Goal: Find specific page/section: Find specific page/section

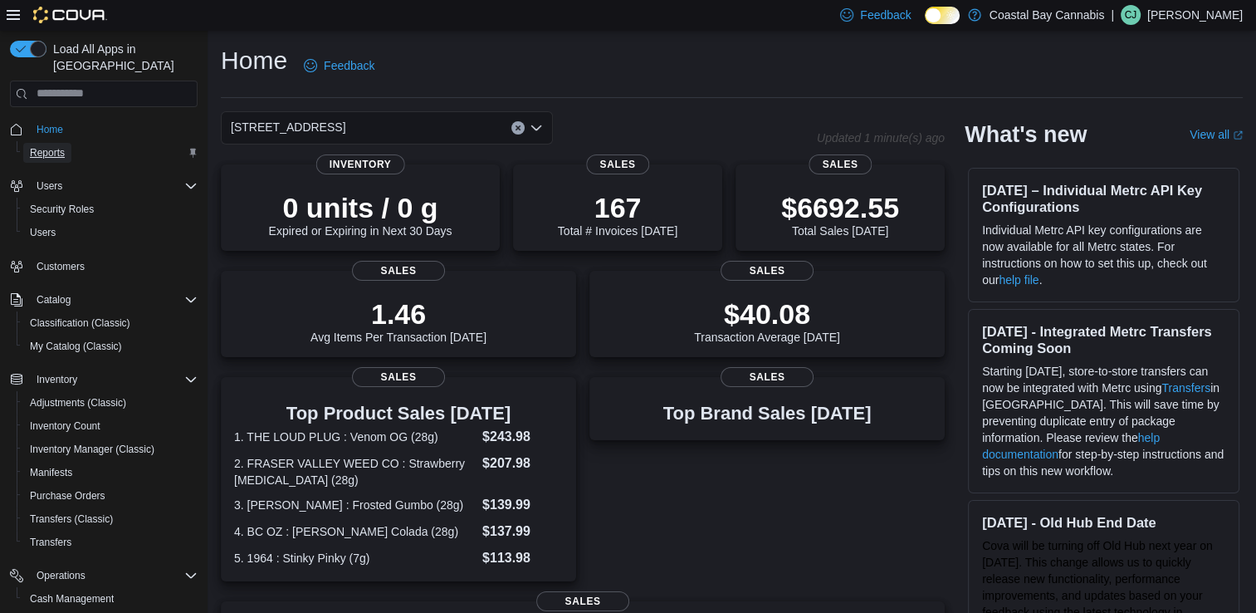
click at [33, 146] on span "Reports" at bounding box center [47, 152] width 35 height 13
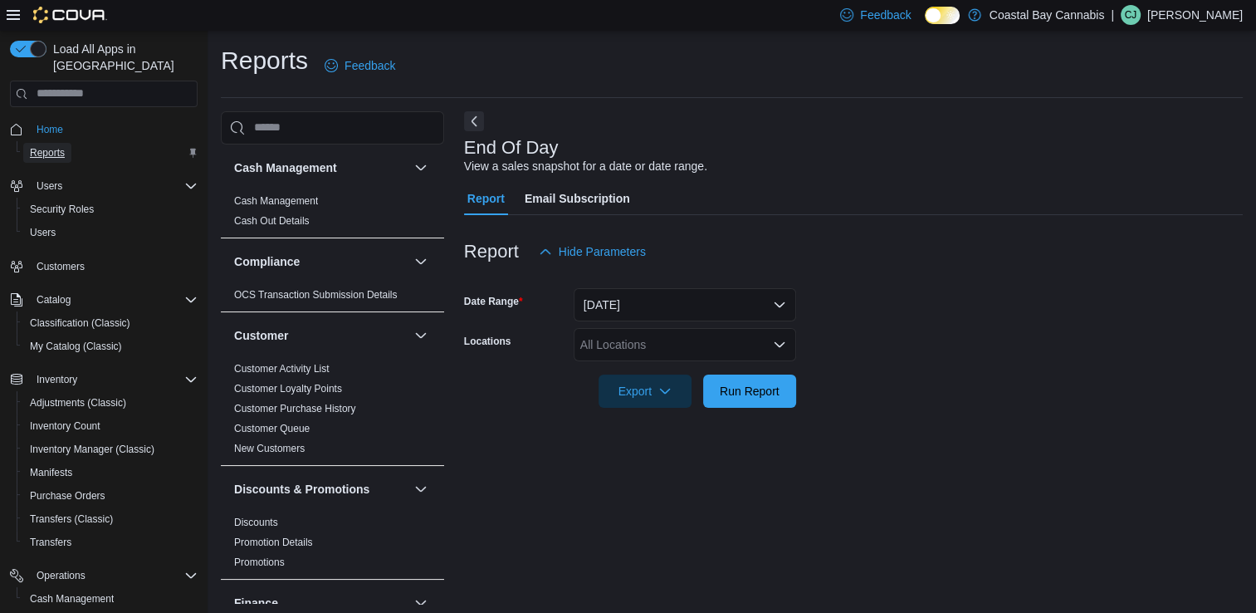
scroll to position [4, 0]
